Goal: Information Seeking & Learning: Learn about a topic

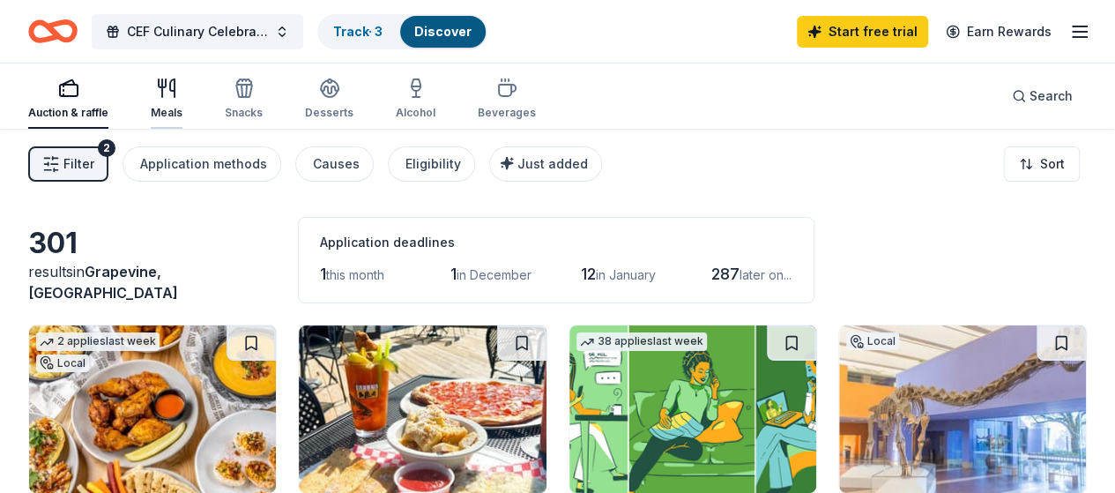
click at [183, 98] on div "Meals" at bounding box center [167, 99] width 32 height 42
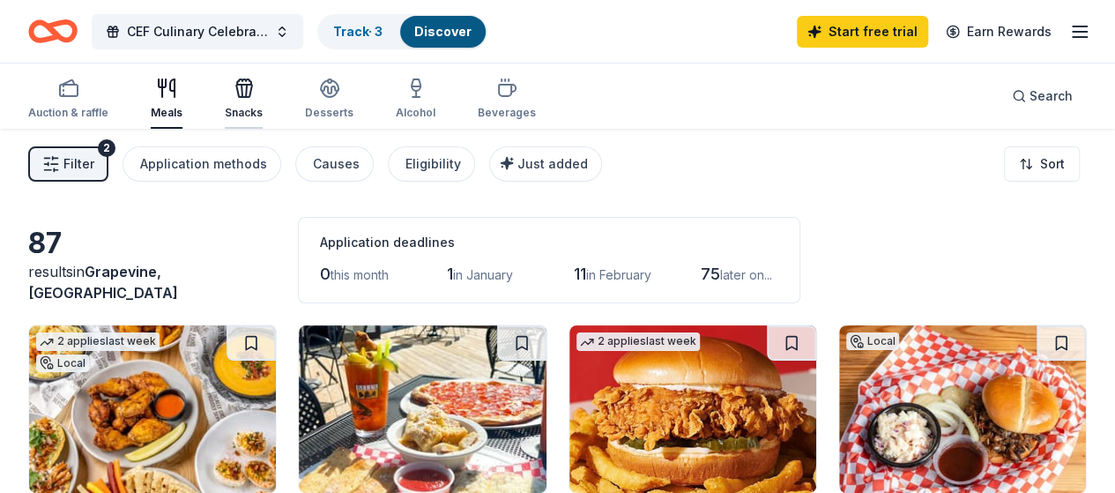
click at [247, 90] on icon "button" at bounding box center [246, 91] width 1 height 12
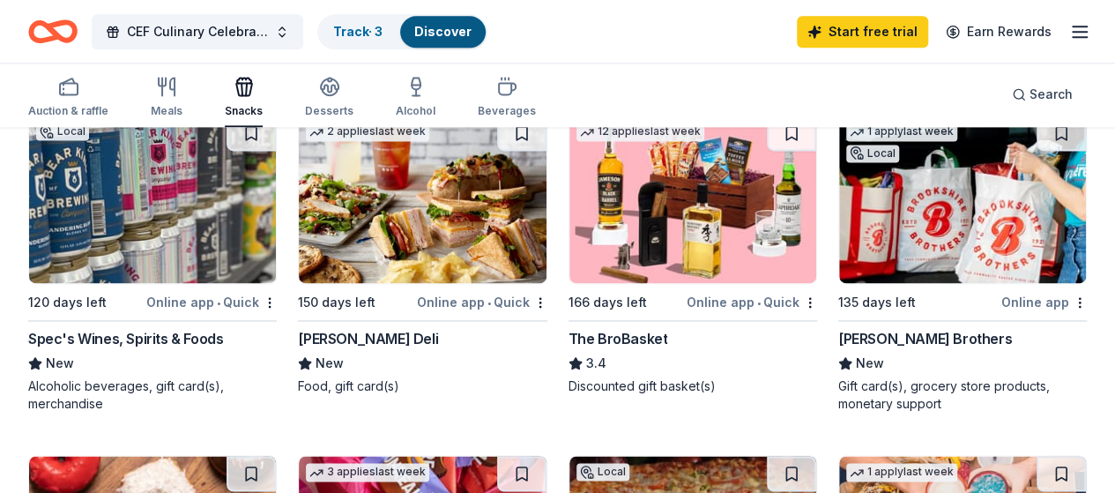
scroll to position [1192, 0]
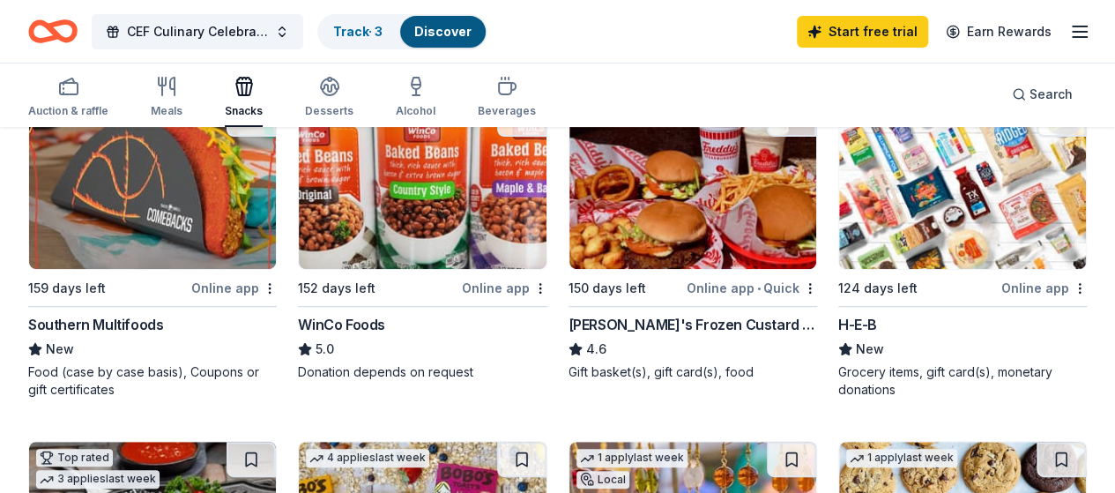
scroll to position [160, 0]
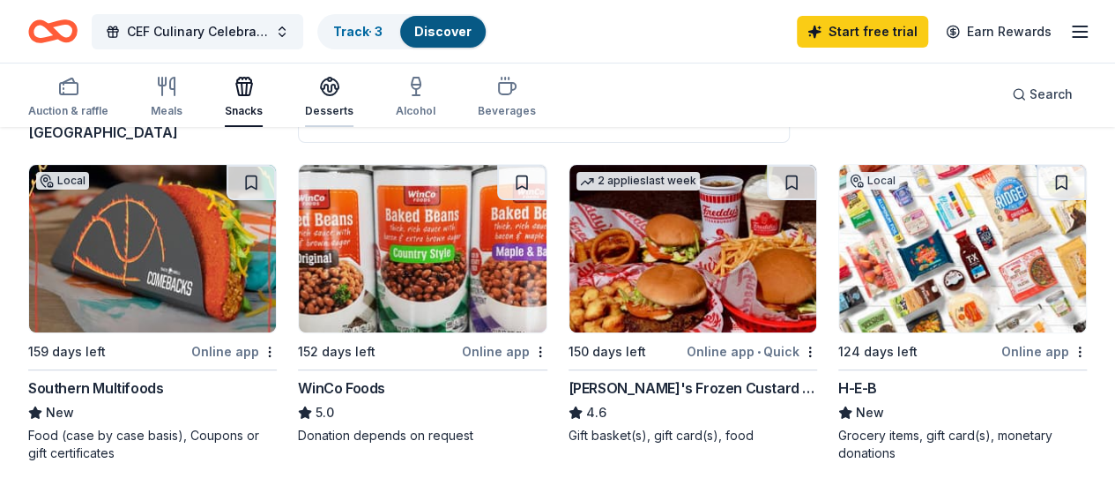
click at [326, 96] on div "button" at bounding box center [329, 86] width 48 height 21
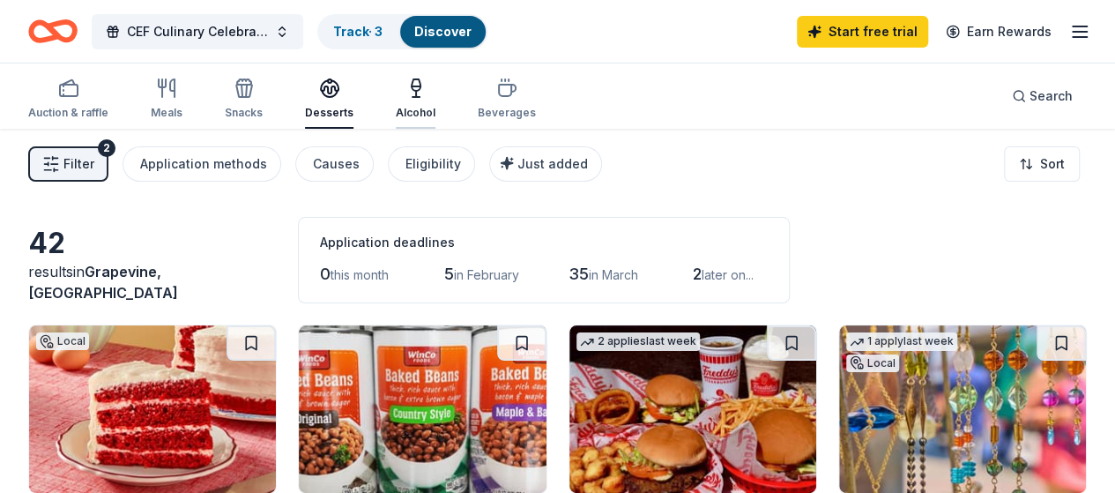
click at [416, 94] on icon "button" at bounding box center [416, 94] width 0 height 6
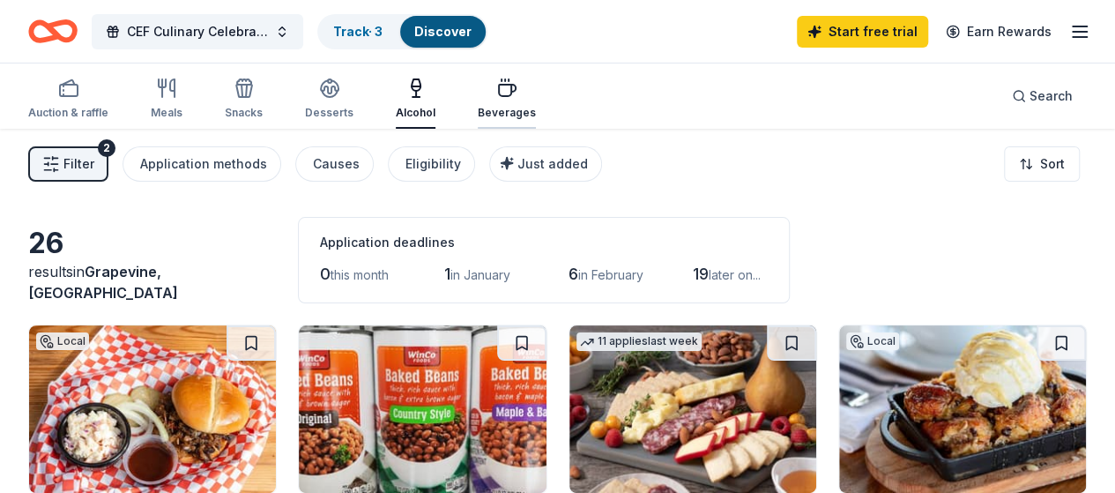
click at [499, 98] on div "Beverages" at bounding box center [507, 99] width 58 height 42
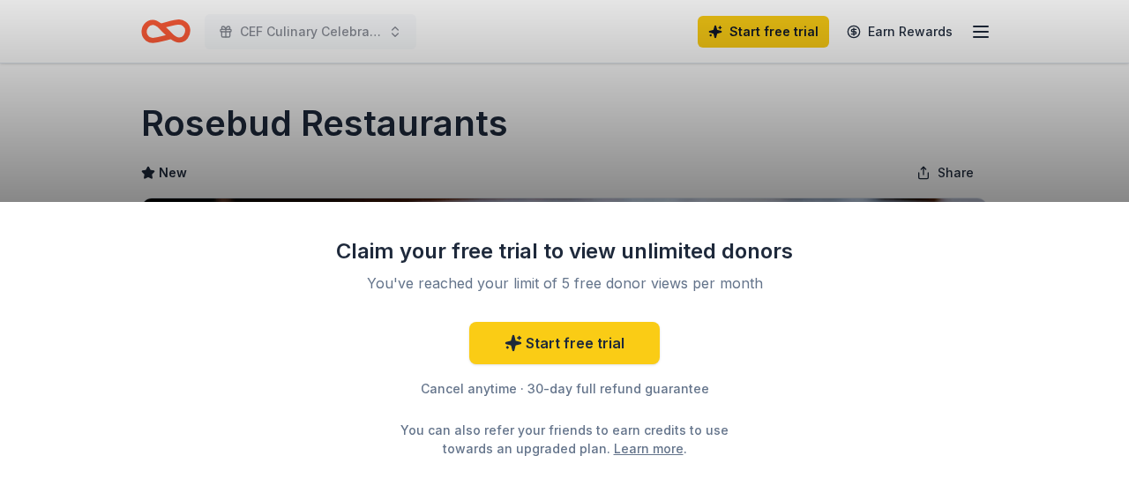
drag, startPoint x: 1123, startPoint y: 80, endPoint x: 1128, endPoint y: 181, distance: 100.6
click at [1114, 181] on div "Claim your free trial to view unlimited donors You've reached your limit of 5 f…" at bounding box center [564, 246] width 1129 height 493
click at [984, 144] on div "Claim your free trial to view unlimited donors You've reached your limit of 5 f…" at bounding box center [564, 246] width 1129 height 493
click at [1092, 108] on div "Claim your free trial to view unlimited donors You've reached your limit of 5 f…" at bounding box center [564, 246] width 1129 height 493
